Goal: Task Accomplishment & Management: Complete application form

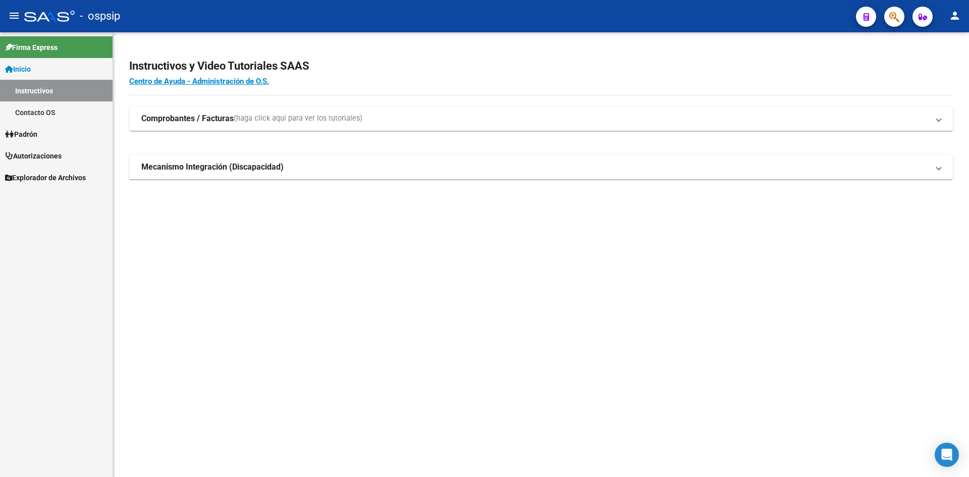
click at [43, 149] on link "Autorizaciones" at bounding box center [56, 156] width 113 height 22
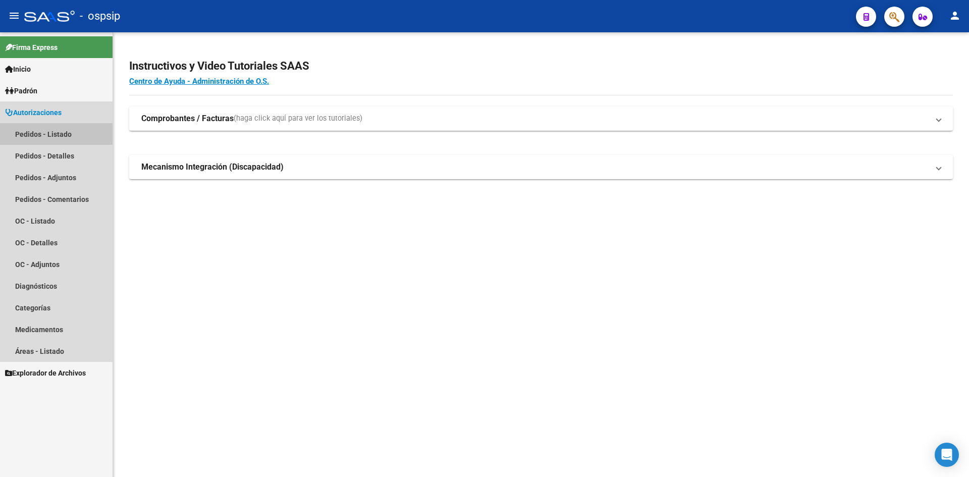
click at [50, 137] on link "Pedidos - Listado" at bounding box center [56, 134] width 113 height 22
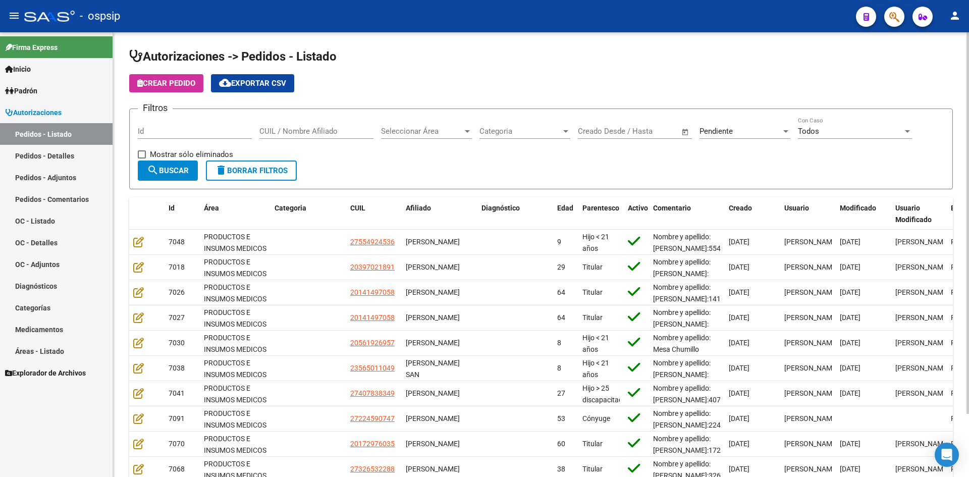
click at [694, 129] on span "Open calendar" at bounding box center [686, 132] width 24 height 24
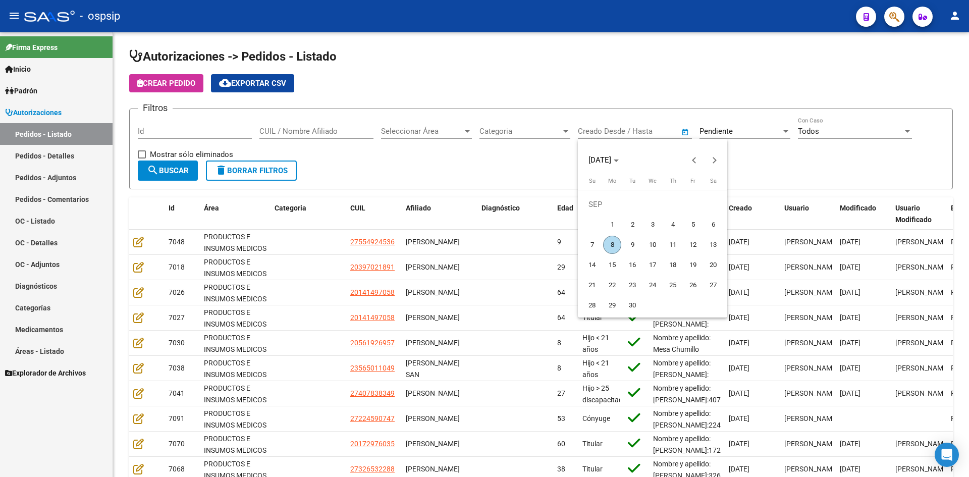
click at [712, 125] on div at bounding box center [484, 238] width 969 height 477
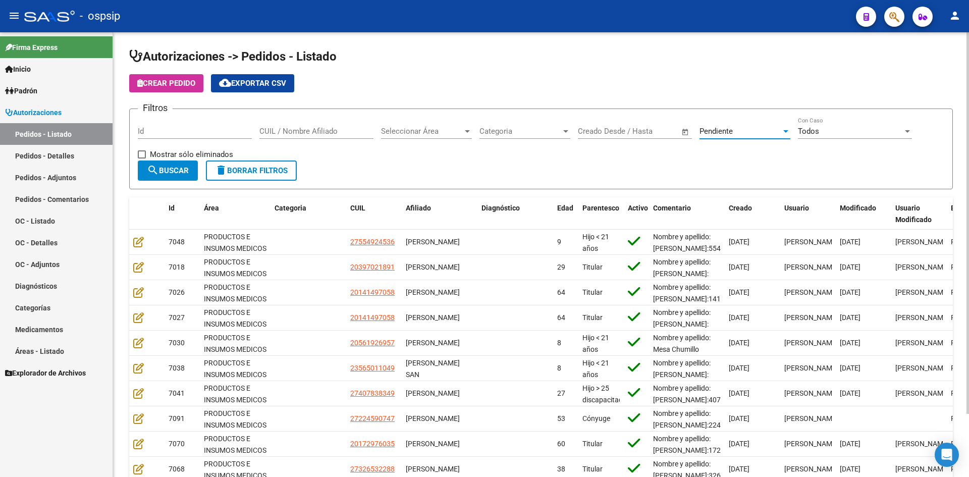
click at [726, 129] on span "Pendiente" at bounding box center [716, 131] width 33 height 9
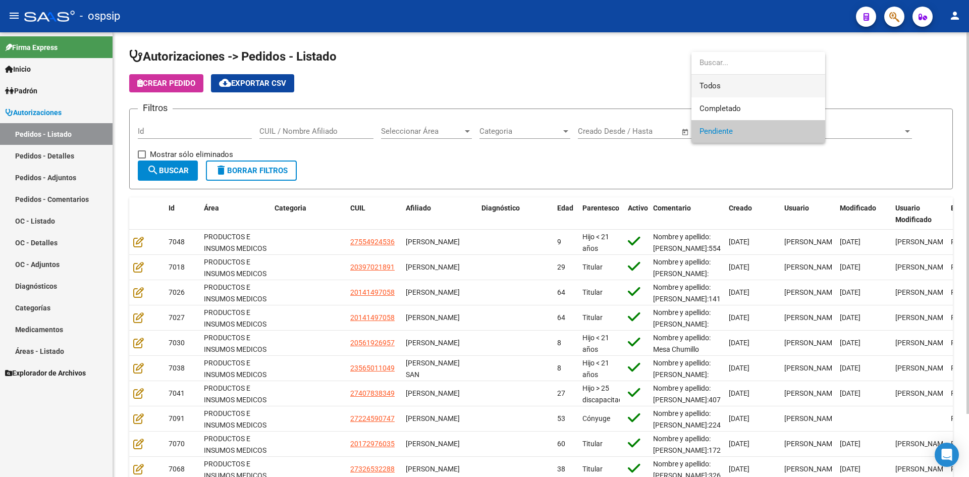
drag, startPoint x: 715, startPoint y: 83, endPoint x: 705, endPoint y: 83, distance: 10.1
click at [711, 83] on span "Todos" at bounding box center [759, 86] width 118 height 23
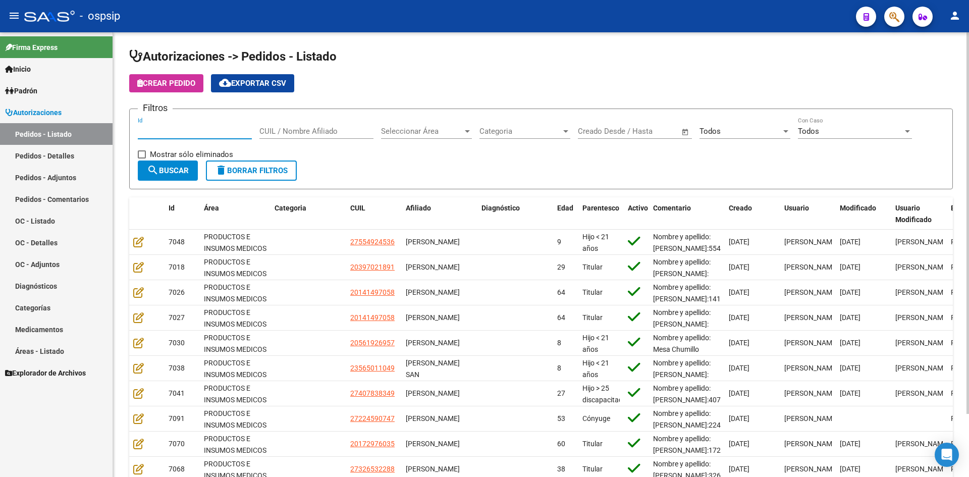
click at [196, 134] on input "Id" at bounding box center [195, 131] width 114 height 9
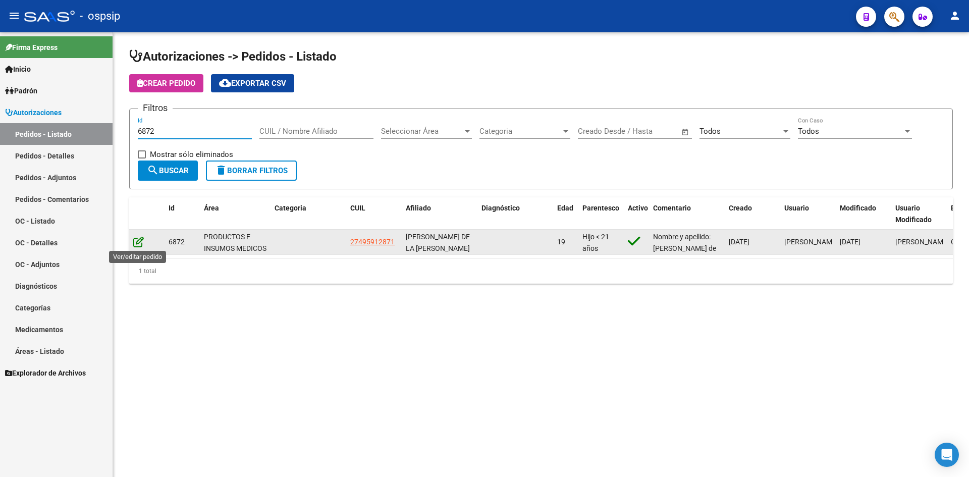
type input "6872"
click at [133, 243] on icon at bounding box center [138, 241] width 11 height 11
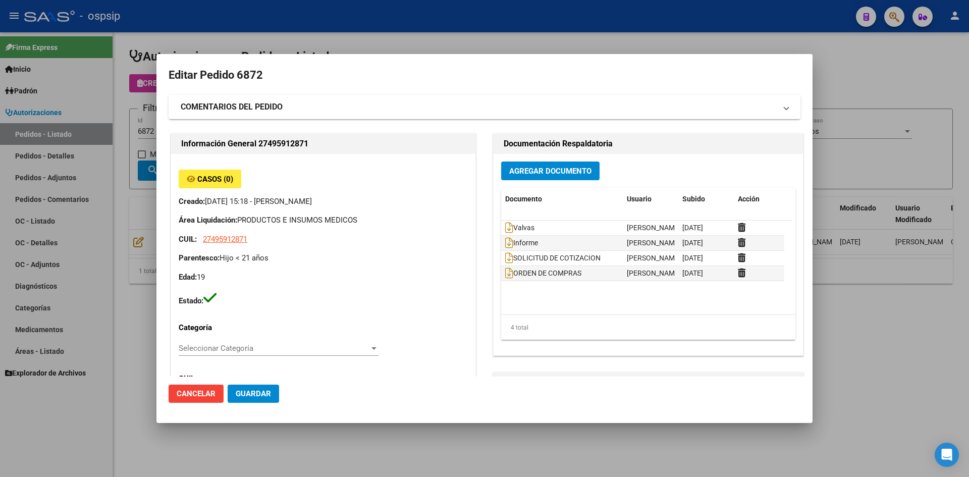
type input "NO CORRESPONDE"
type input "[GEOGRAPHIC_DATA], [PERSON_NAME], [PERSON_NAME] 483"
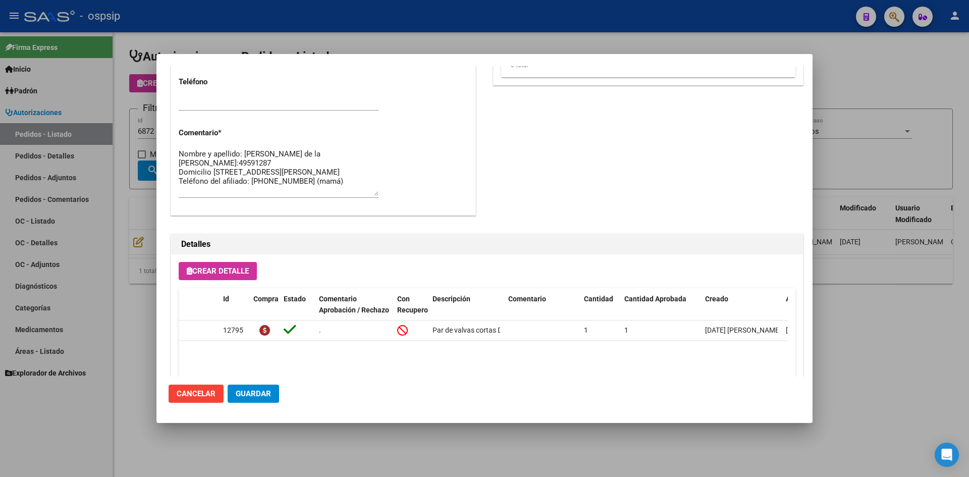
scroll to position [505, 0]
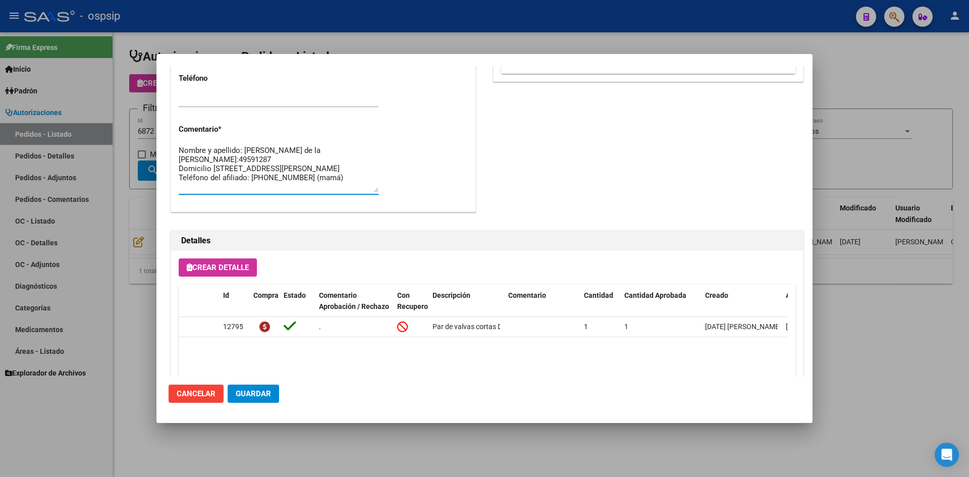
drag, startPoint x: 251, startPoint y: 176, endPoint x: 292, endPoint y: 176, distance: 40.9
click at [292, 176] on textarea "Nombre y apellido: [PERSON_NAME] de la [PERSON_NAME]:49591287 Domicilio [STREET…" at bounding box center [279, 168] width 200 height 47
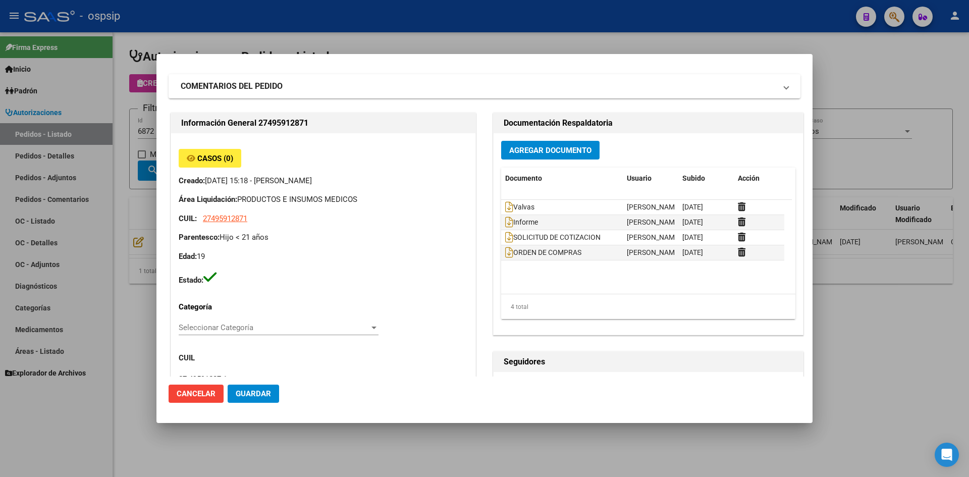
scroll to position [0, 0]
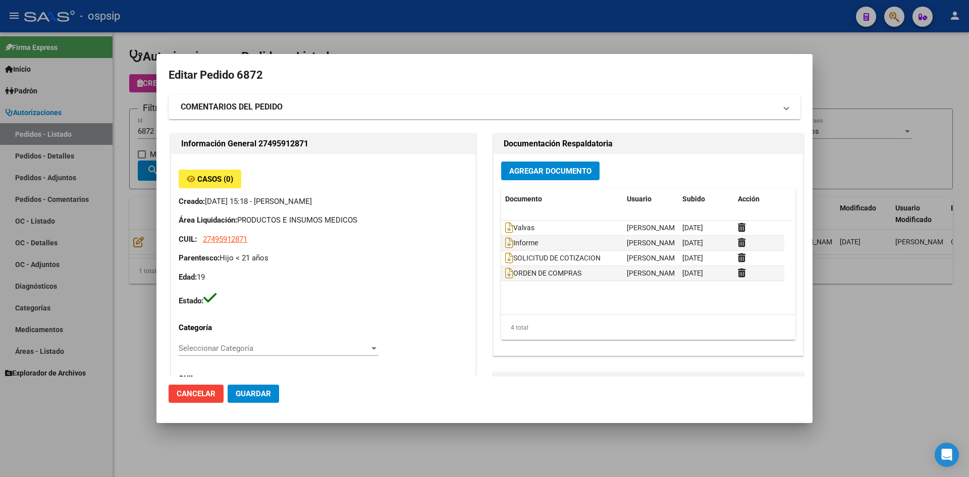
click at [312, 39] on div at bounding box center [484, 238] width 969 height 477
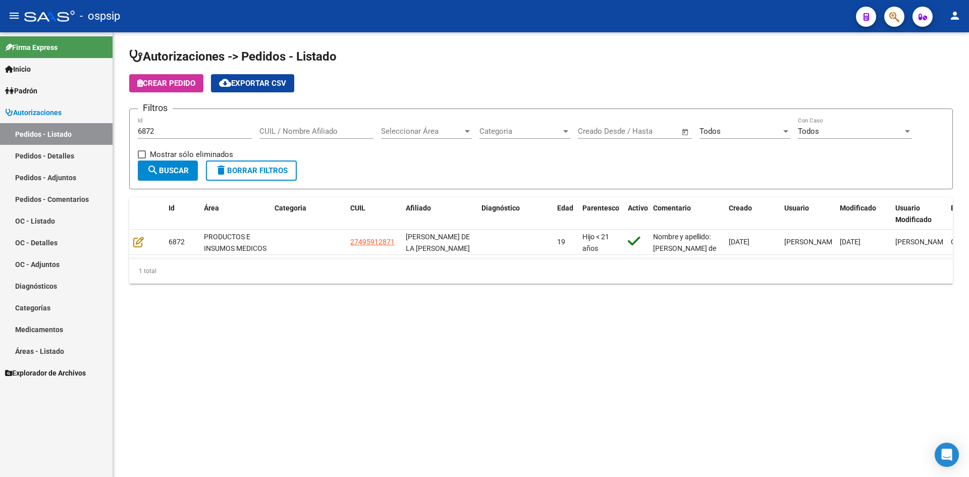
click at [185, 133] on input "6872" at bounding box center [195, 131] width 114 height 9
type input "6963"
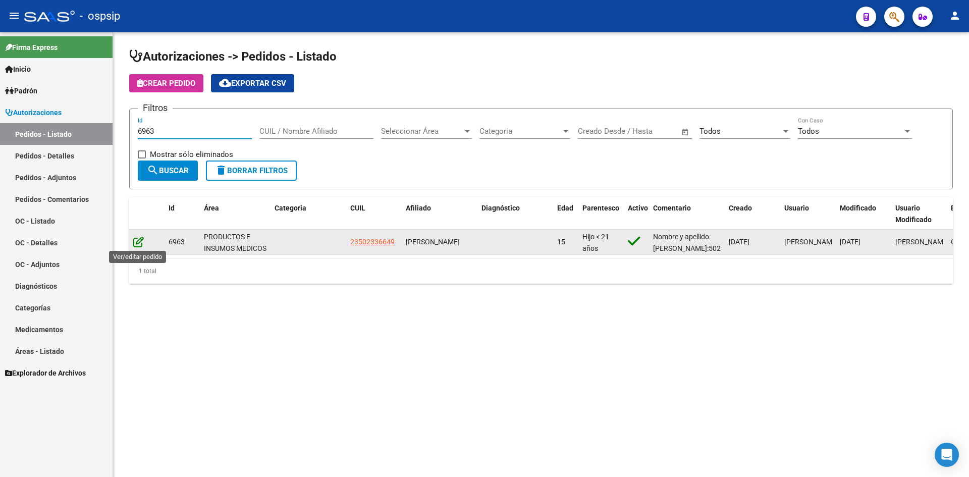
click at [134, 242] on icon at bounding box center [138, 241] width 11 height 11
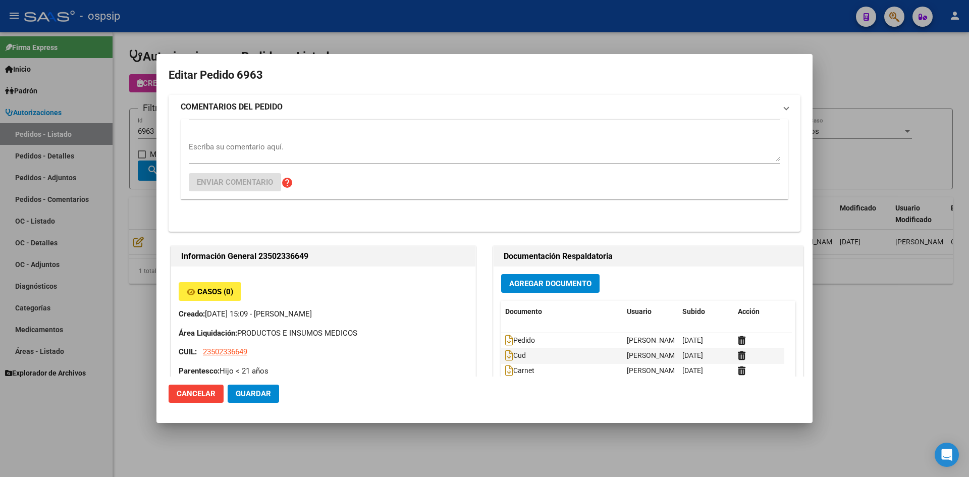
type input "[GEOGRAPHIC_DATA], [GEOGRAPHIC_DATA][PERSON_NAME], [GEOGRAPHIC_DATA]"
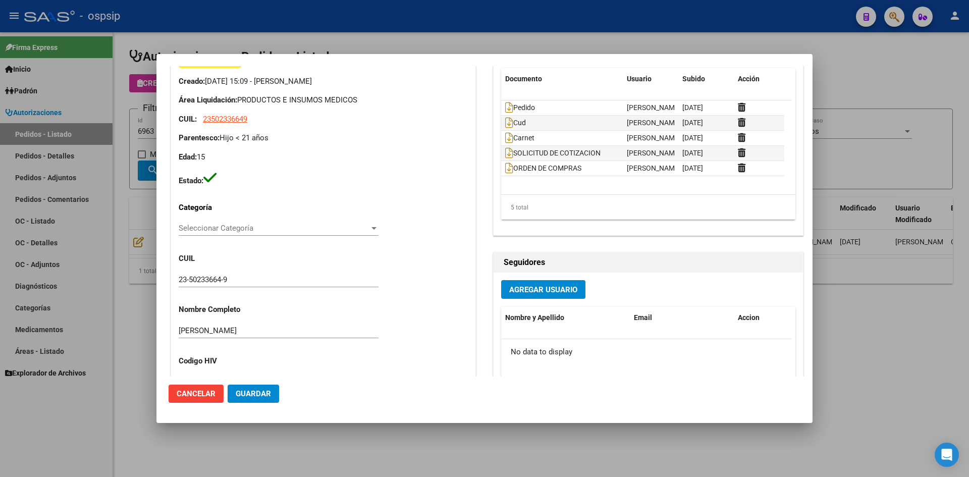
scroll to position [101, 0]
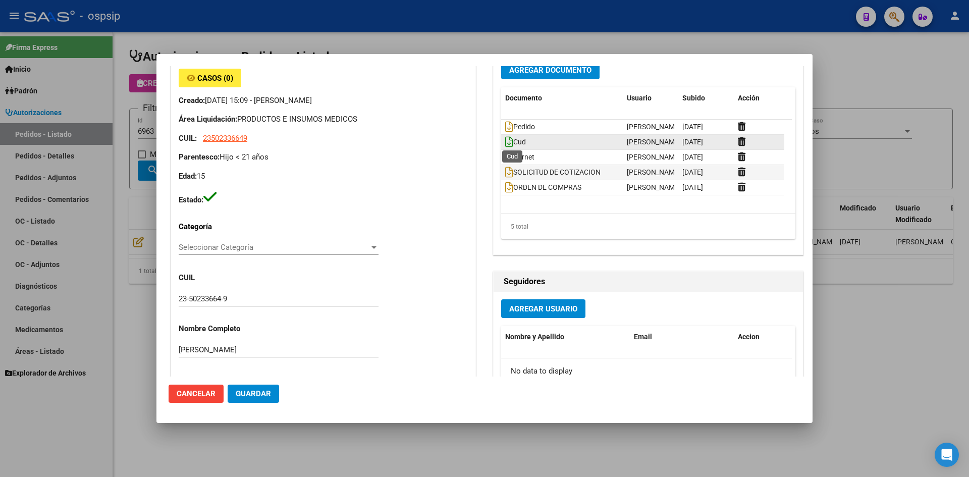
click at [505, 145] on icon at bounding box center [509, 141] width 8 height 11
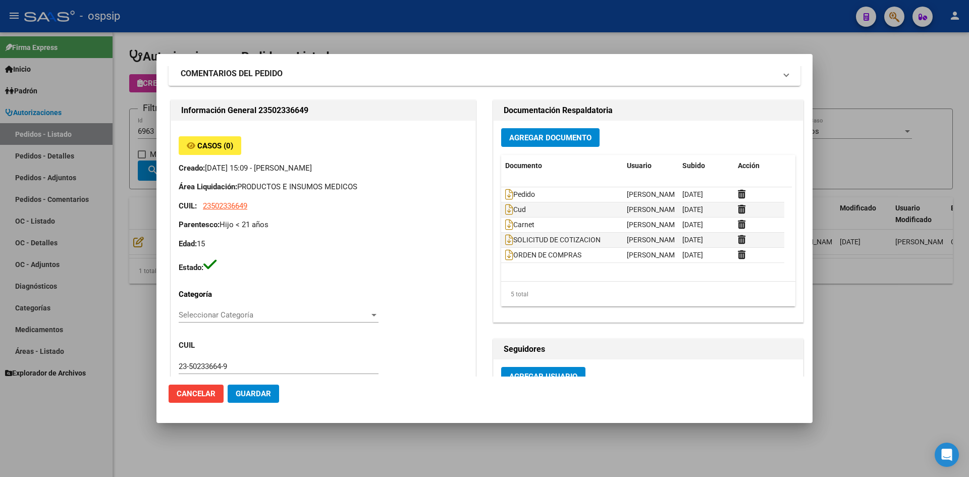
scroll to position [0, 0]
